Goal: Task Accomplishment & Management: Use online tool/utility

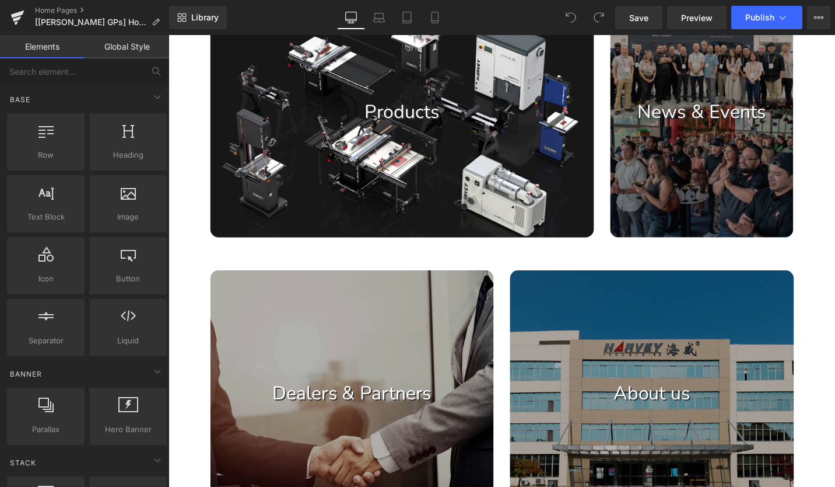
scroll to position [992, 0]
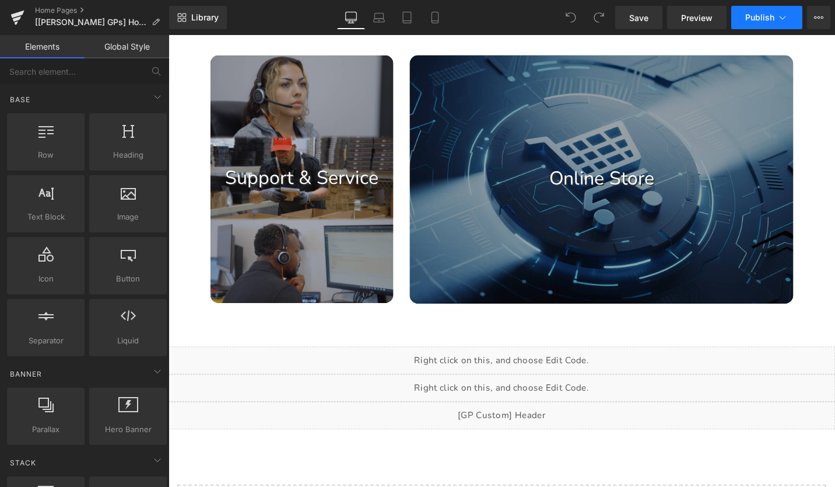
click at [762, 10] on button "Publish" at bounding box center [767, 17] width 71 height 23
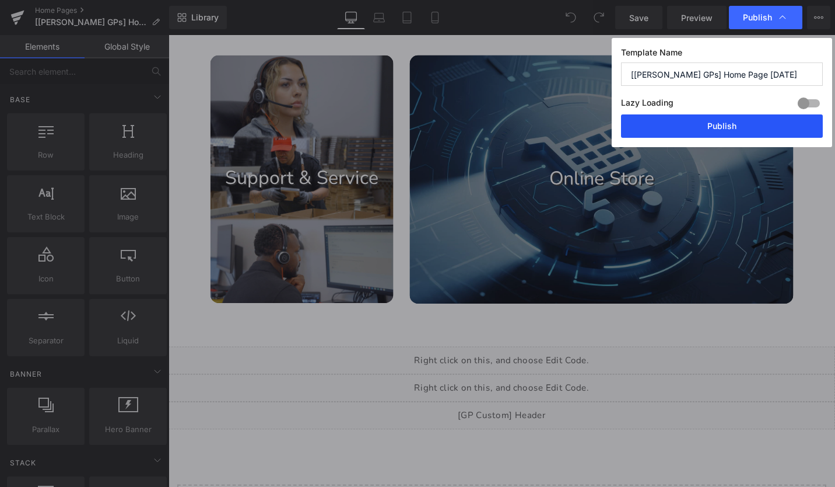
click at [751, 125] on button "Publish" at bounding box center [722, 125] width 202 height 23
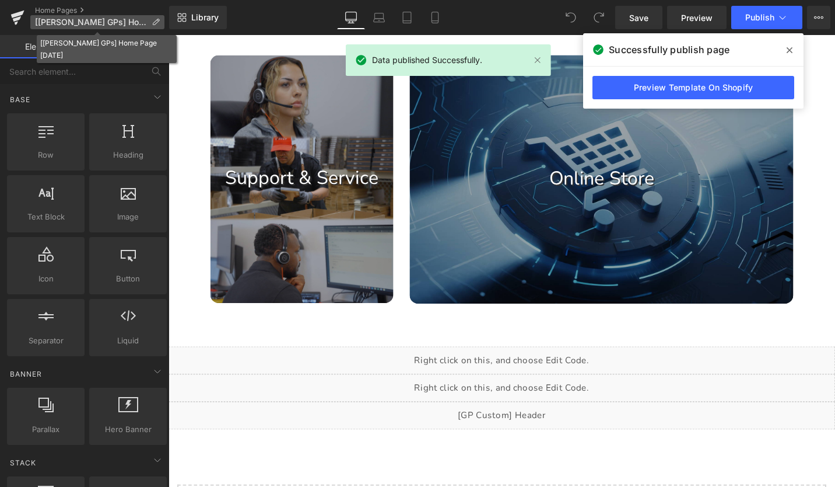
click at [78, 24] on span "[[PERSON_NAME] GPs] Home Page [DATE]" at bounding box center [91, 22] width 112 height 9
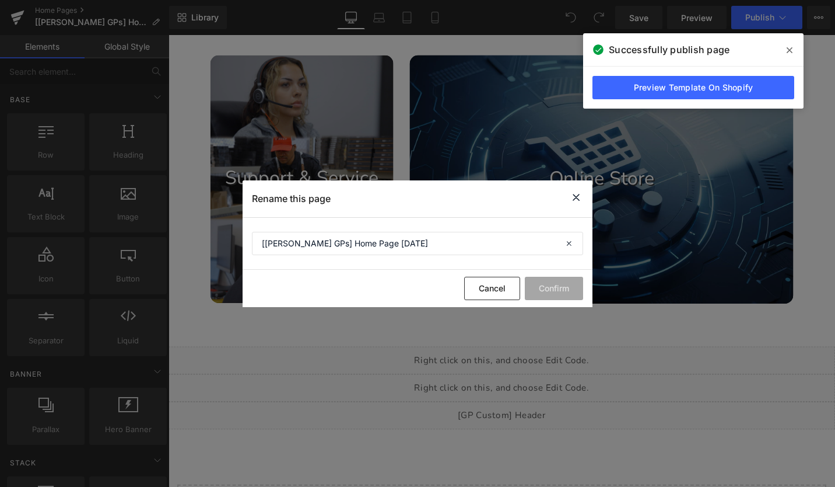
click at [576, 195] on icon at bounding box center [576, 197] width 14 height 15
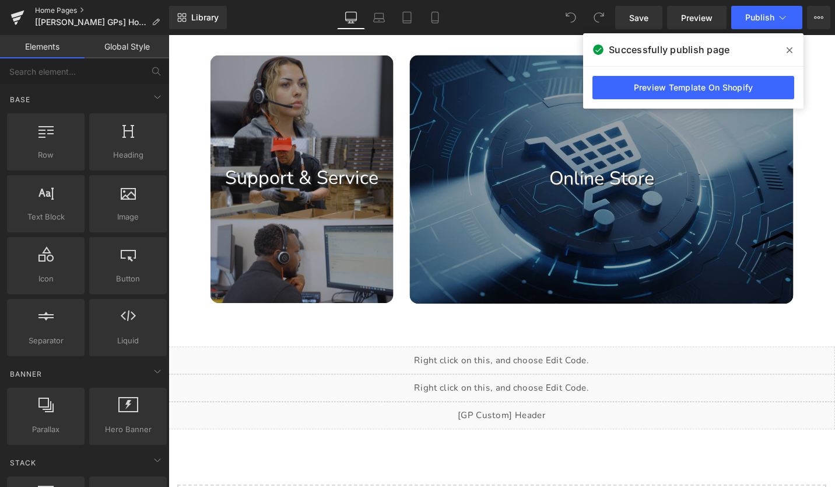
click at [57, 8] on link "Home Pages" at bounding box center [102, 10] width 134 height 9
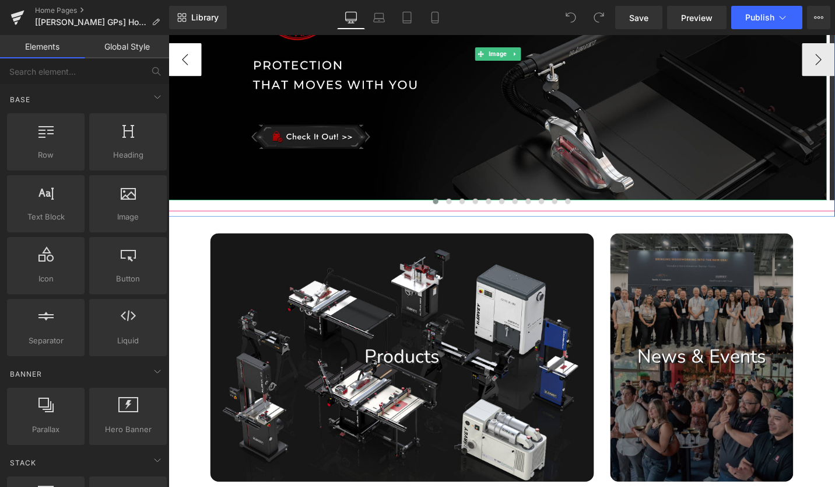
scroll to position [233, 0]
